Goal: Task Accomplishment & Management: Manage account settings

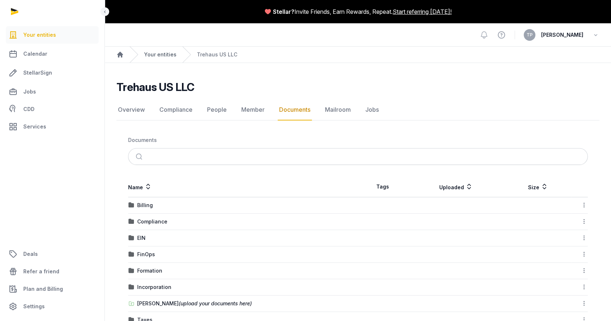
click at [154, 56] on link "Your entities" at bounding box center [160, 54] width 32 height 7
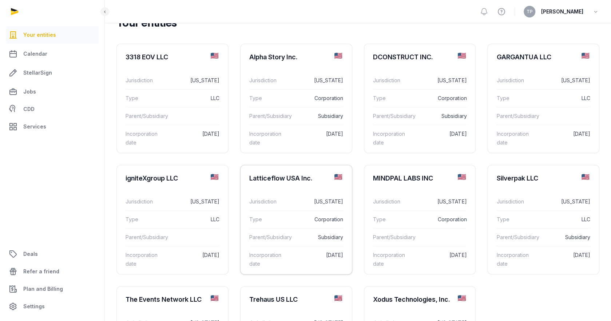
scroll to position [39, 0]
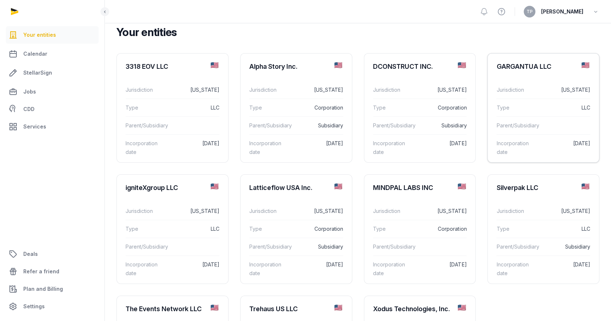
click at [567, 96] on div "Jurisdiction [US_STATE]" at bounding box center [544, 89] width 94 height 17
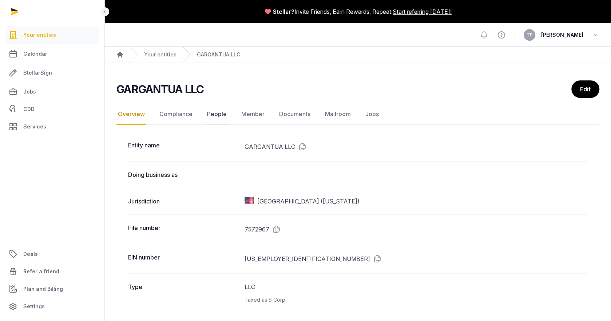
click at [225, 114] on link "People" at bounding box center [217, 114] width 23 height 21
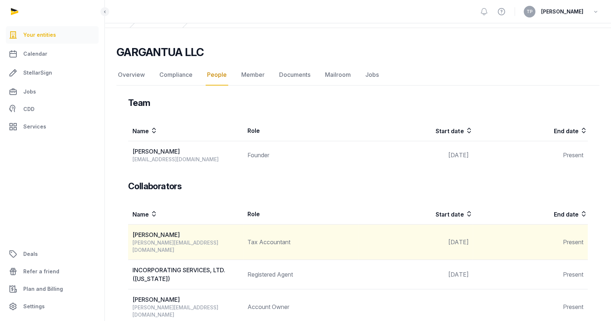
scroll to position [9, 0]
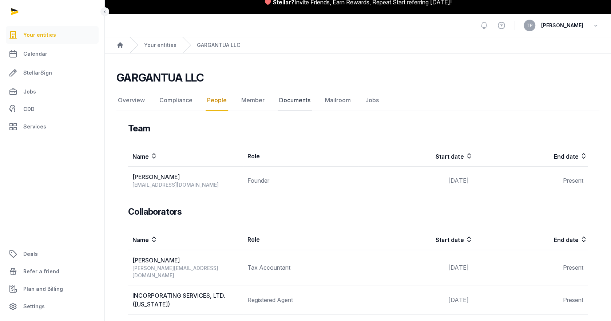
click at [281, 98] on link "Documents" at bounding box center [295, 100] width 34 height 21
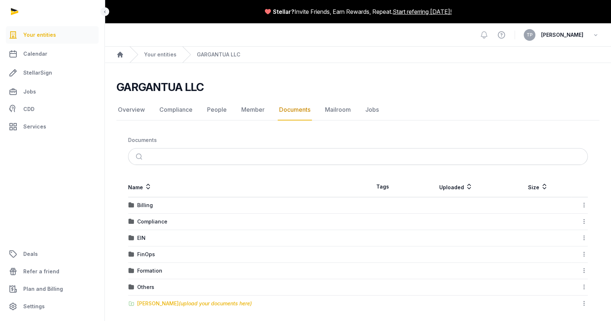
click at [181, 304] on span "(upload your documents here)" at bounding box center [215, 303] width 73 height 6
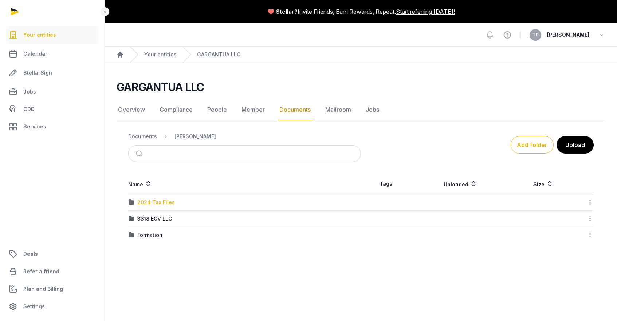
click at [160, 203] on div "2024 Tax Files" at bounding box center [156, 202] width 38 height 7
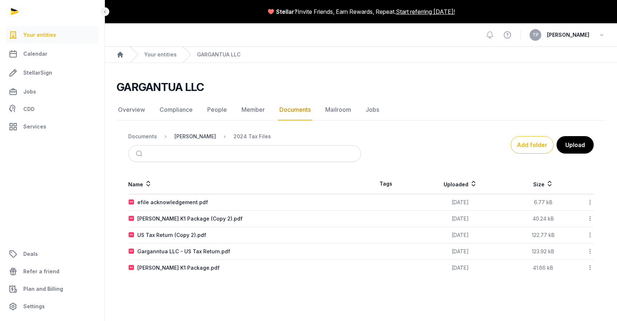
click at [193, 138] on div "[PERSON_NAME]" at bounding box center [195, 136] width 42 height 7
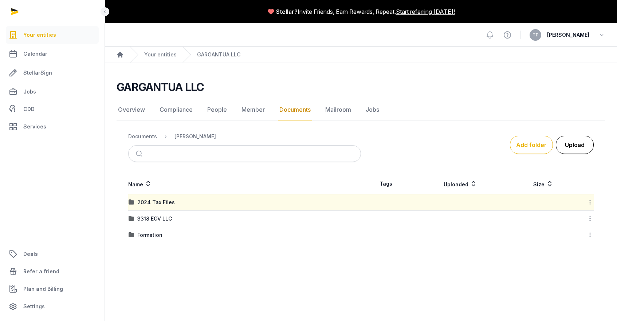
click at [580, 144] on button "Upload" at bounding box center [575, 145] width 38 height 18
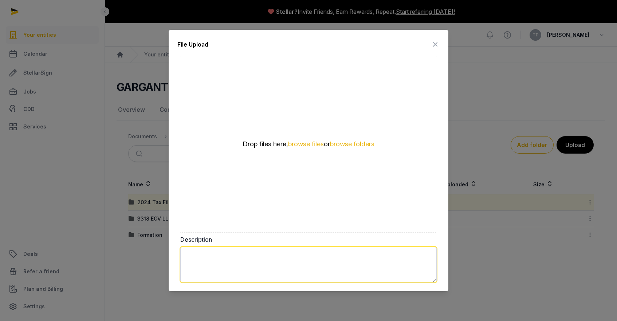
click at [241, 268] on textarea at bounding box center [308, 265] width 256 height 36
type textarea "*"
type textarea "**********"
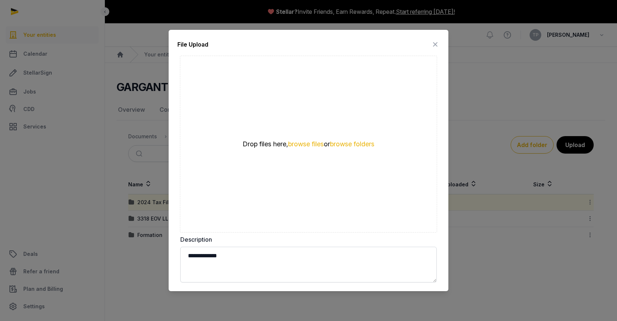
click at [472, 262] on div at bounding box center [308, 160] width 617 height 321
click at [435, 47] on icon at bounding box center [435, 45] width 9 height 12
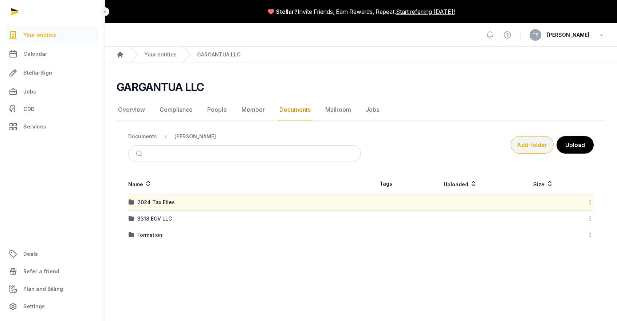
click at [528, 146] on button "Add folder" at bounding box center [531, 144] width 43 height 17
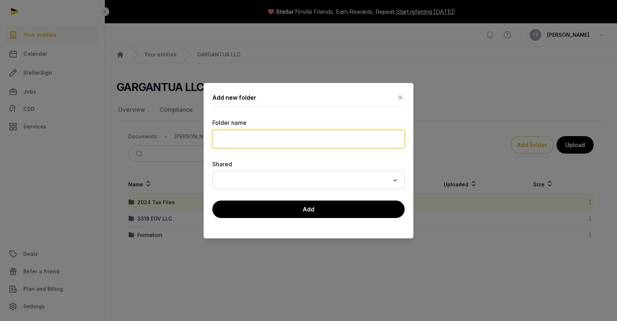
click at [340, 133] on input "text" at bounding box center [308, 139] width 192 height 18
type input "**********"
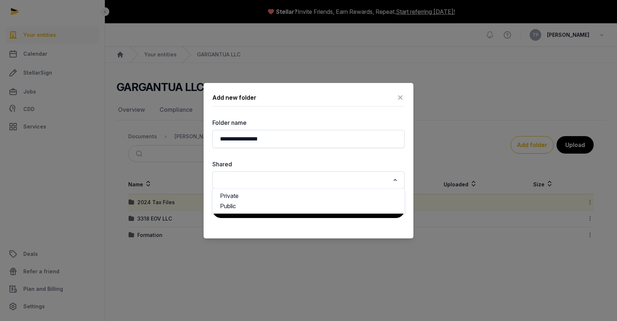
click at [390, 179] on div "Loading..." at bounding box center [395, 180] width 11 height 12
click at [370, 199] on li "Private" at bounding box center [309, 196] width 192 height 11
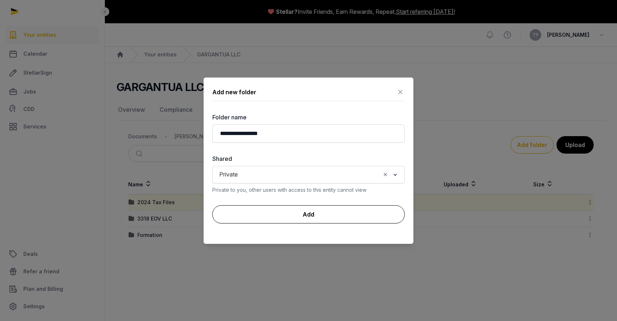
click at [332, 214] on button "Add" at bounding box center [308, 214] width 192 height 18
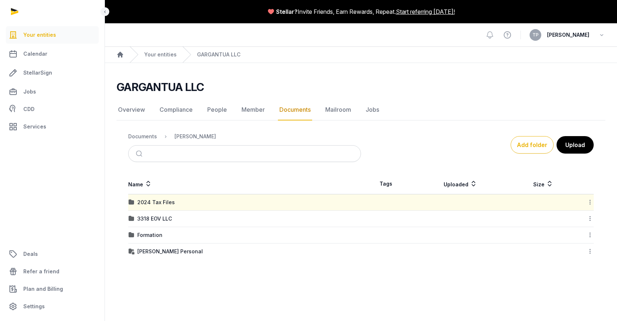
click at [210, 249] on div "[PERSON_NAME] Personal" at bounding box center [245, 251] width 232 height 7
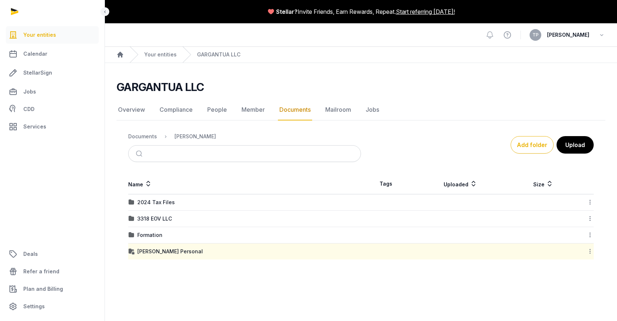
click at [442, 247] on td at bounding box center [460, 252] width 99 height 16
drag, startPoint x: 171, startPoint y: 255, endPoint x: 174, endPoint y: 250, distance: 6.2
click at [174, 250] on td "[PERSON_NAME] Personal" at bounding box center [244, 252] width 233 height 16
click at [174, 250] on div "[PERSON_NAME] Personal" at bounding box center [170, 251] width 66 height 7
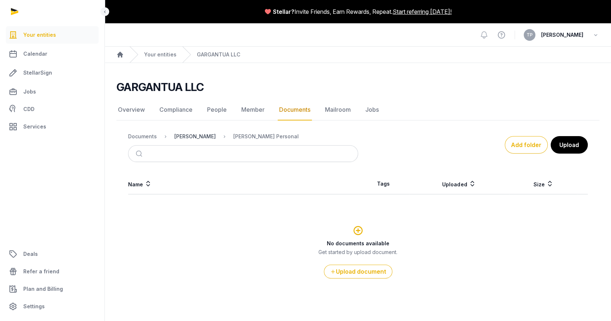
click at [188, 134] on div "[PERSON_NAME]" at bounding box center [195, 136] width 42 height 7
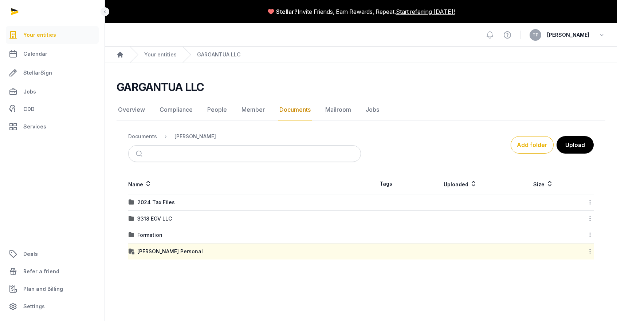
click at [591, 248] on icon at bounding box center [590, 252] width 7 height 8
click at [551, 293] on div "Edit properties" at bounding box center [558, 296] width 58 height 13
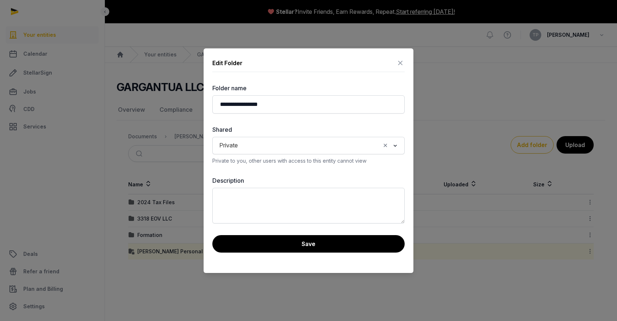
click at [387, 147] on icon "Clear Selected" at bounding box center [385, 146] width 7 height 8
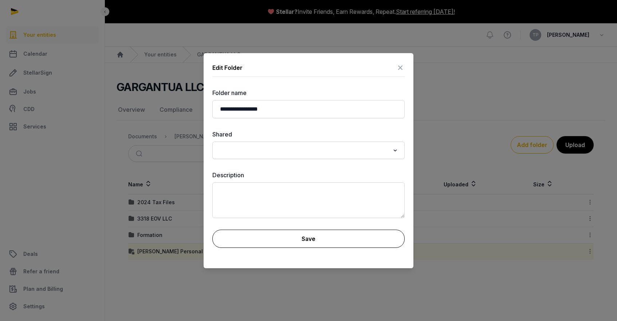
click at [331, 235] on button "Save" at bounding box center [308, 239] width 192 height 18
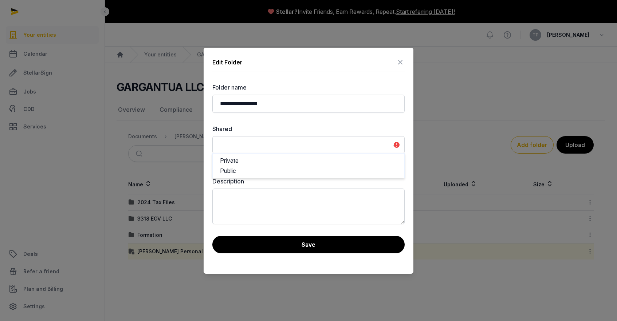
click at [385, 145] on input "Search for option" at bounding box center [303, 145] width 173 height 10
click at [360, 175] on li "Public" at bounding box center [309, 171] width 192 height 11
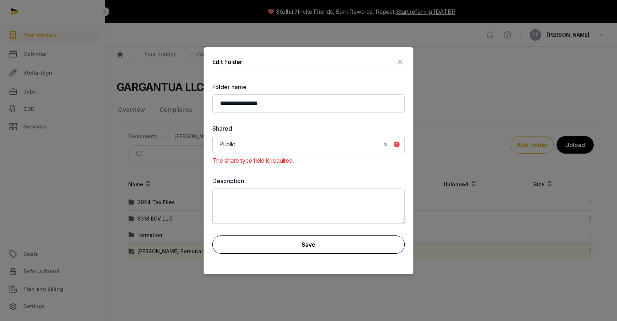
click at [347, 243] on button "Save" at bounding box center [308, 245] width 192 height 18
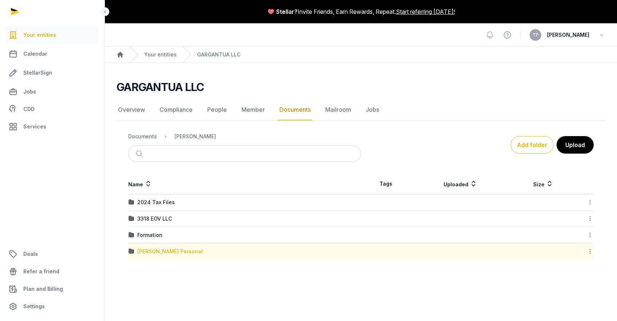
click at [174, 250] on div "[PERSON_NAME] Personal" at bounding box center [170, 251] width 66 height 7
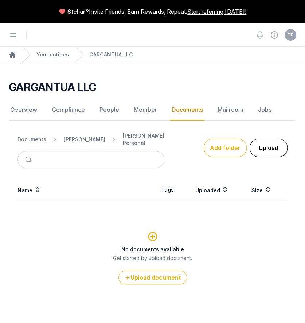
click at [276, 144] on button "Upload" at bounding box center [268, 148] width 38 height 18
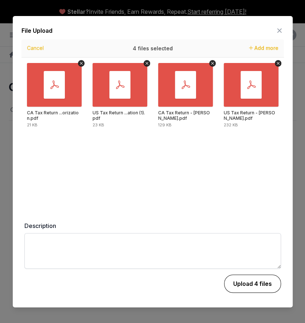
click at [251, 285] on button "Upload 4 files" at bounding box center [252, 284] width 57 height 18
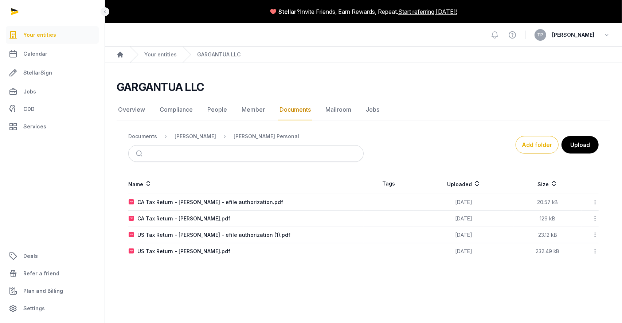
click at [458, 72] on main "GARGANTUA LLC Documents Overview Compliance People Member Documents Mailroom Jo…" at bounding box center [363, 168] width 517 height 211
